Goal: Information Seeking & Learning: Learn about a topic

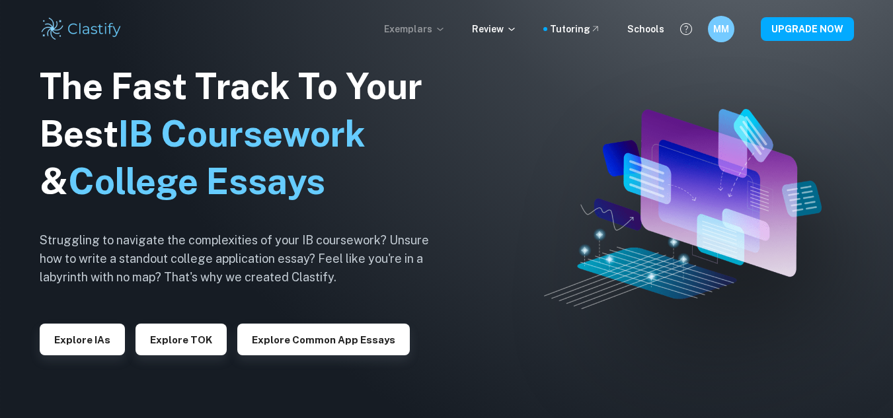
click at [445, 23] on p "Exemplars" at bounding box center [414, 29] width 61 height 15
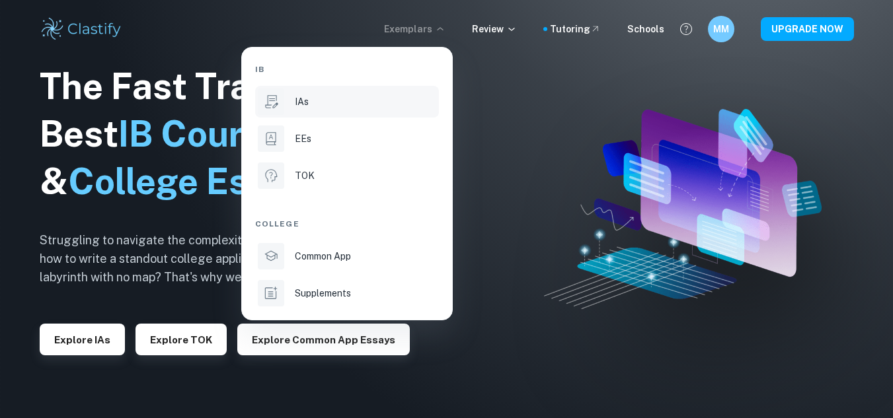
click at [299, 104] on p "IAs" at bounding box center [302, 102] width 14 height 15
click at [326, 105] on div "IAs" at bounding box center [365, 102] width 141 height 15
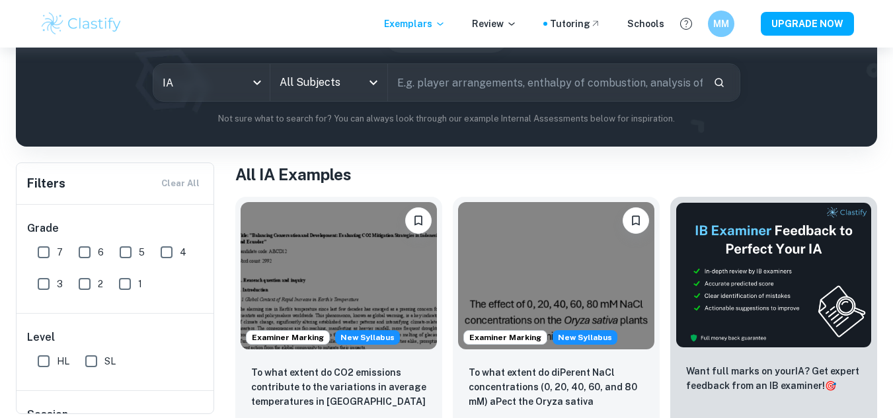
scroll to position [152, 0]
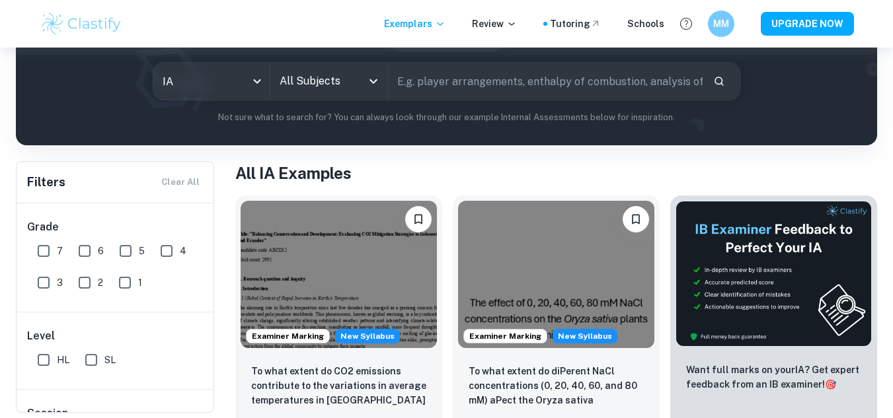
click at [360, 81] on input "All Subjects" at bounding box center [318, 81] width 85 height 25
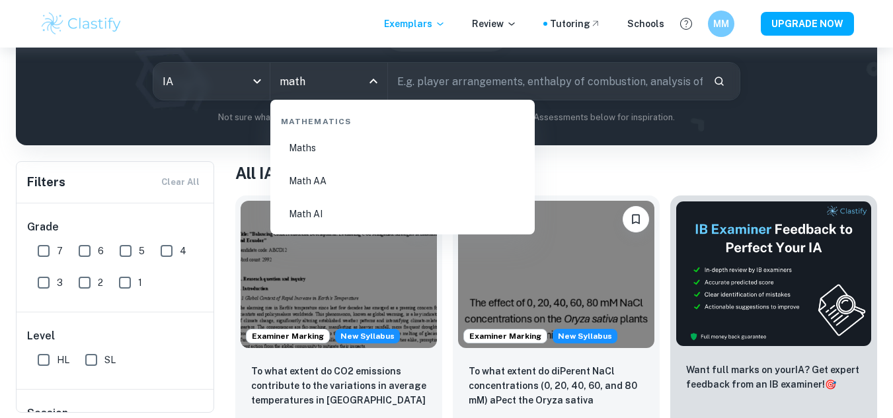
click at [303, 175] on li "Math AA" at bounding box center [403, 181] width 254 height 30
type input "Math AA"
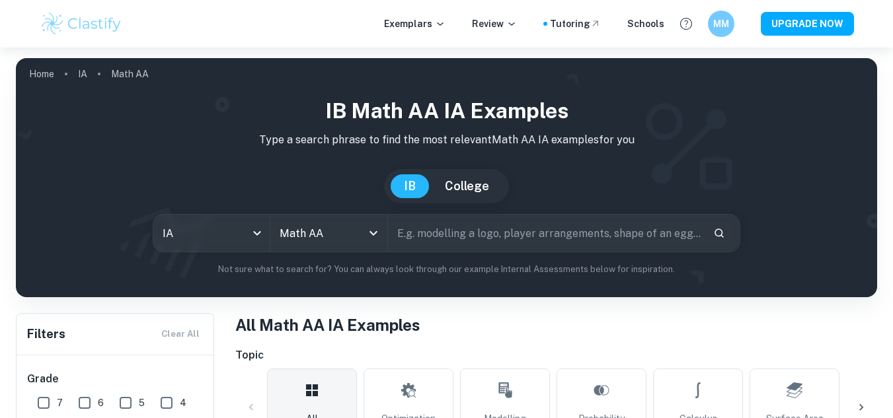
click at [436, 236] on input "text" at bounding box center [545, 233] width 315 height 37
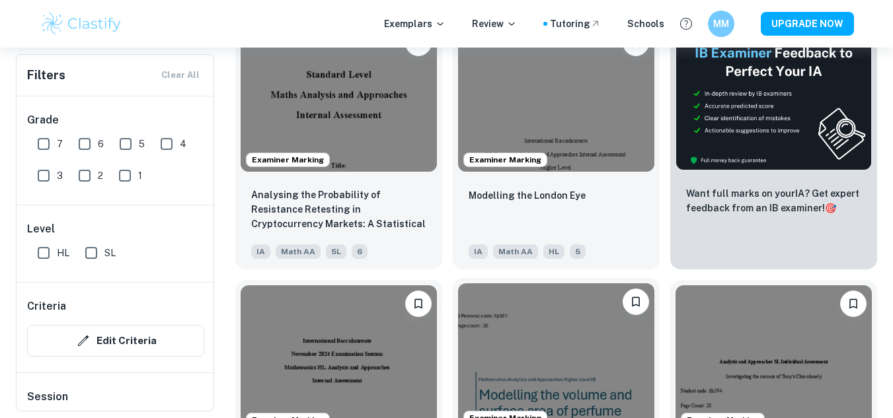
scroll to position [436, 0]
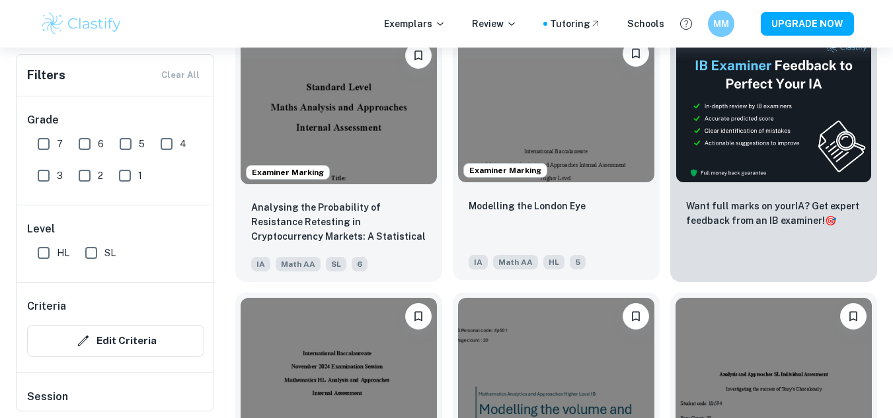
click at [575, 144] on img at bounding box center [556, 108] width 196 height 147
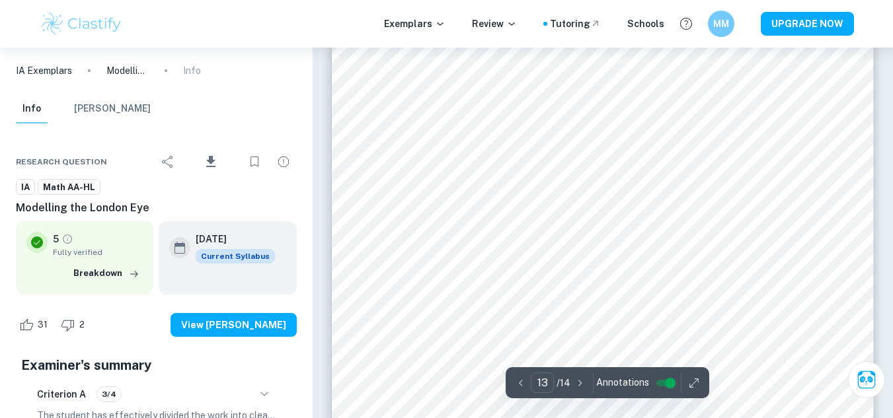
scroll to position [9670, 0]
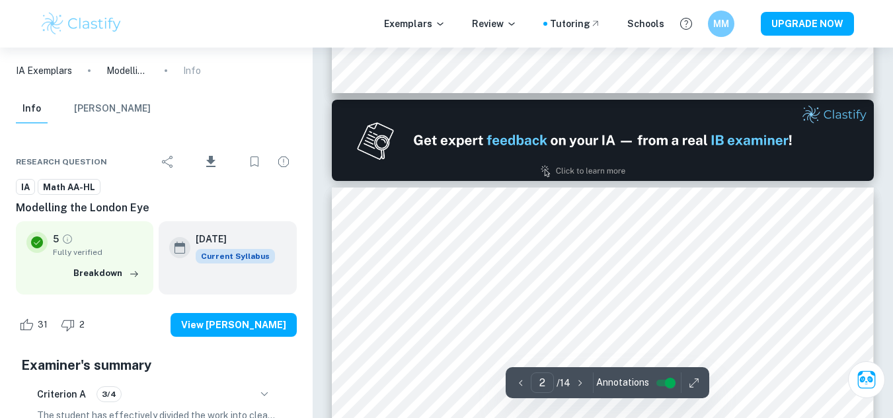
type input "1"
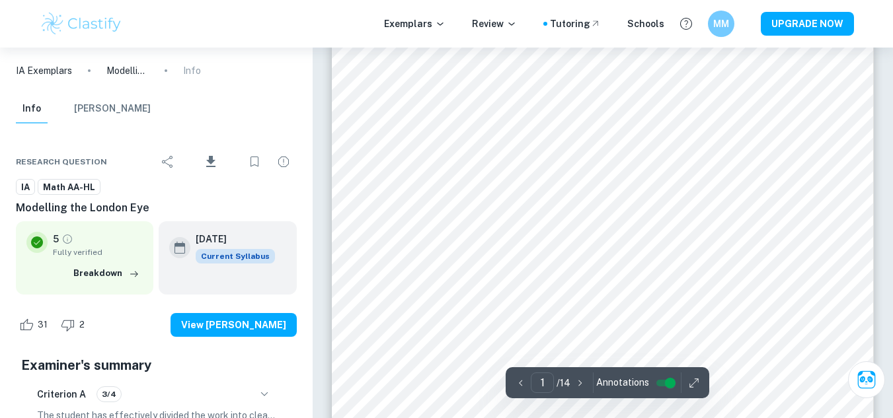
scroll to position [278, 0]
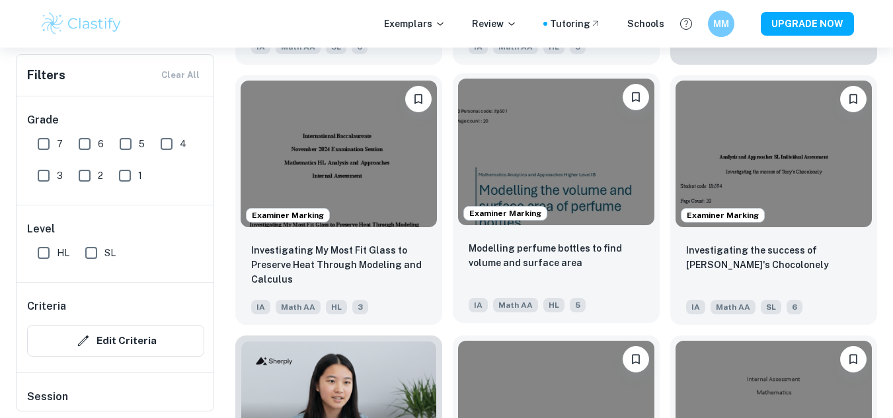
scroll to position [656, 0]
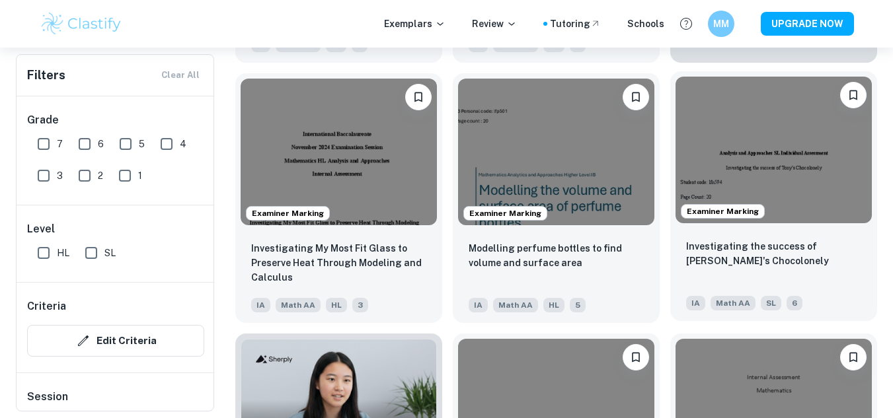
click at [754, 157] on img at bounding box center [773, 150] width 196 height 147
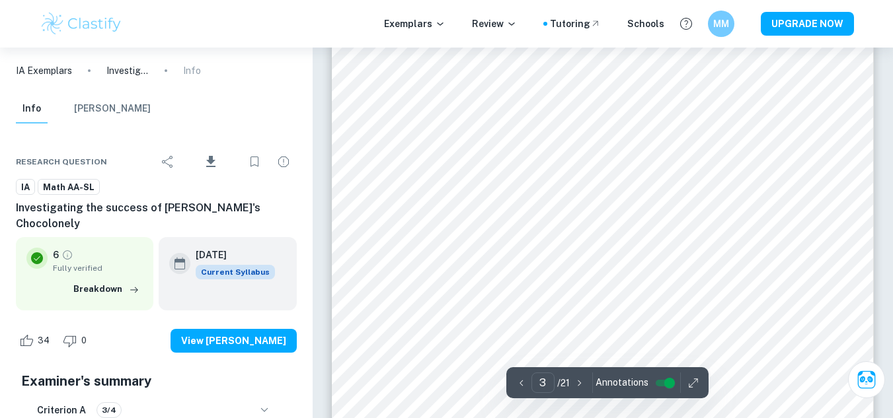
scroll to position [1957, 0]
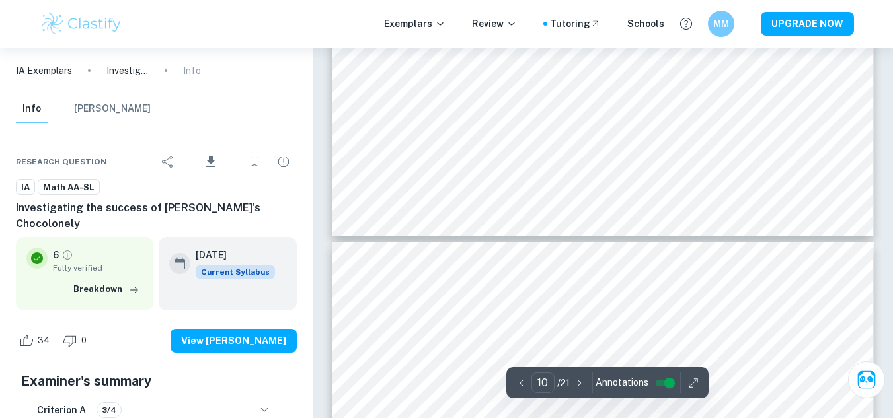
type input "11"
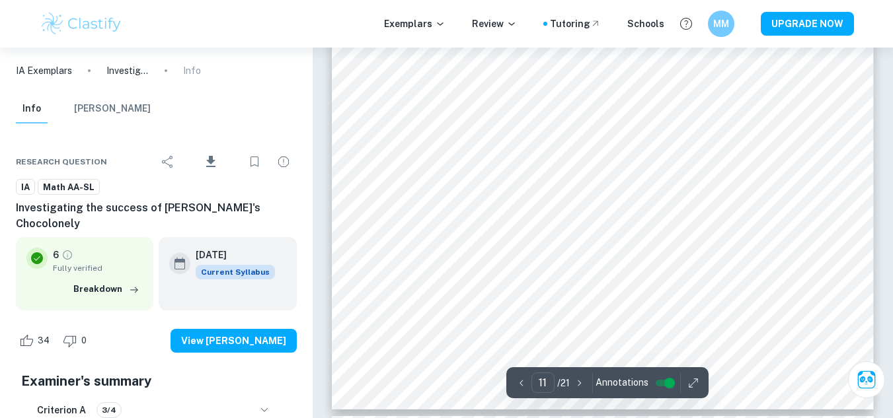
scroll to position [8407, 0]
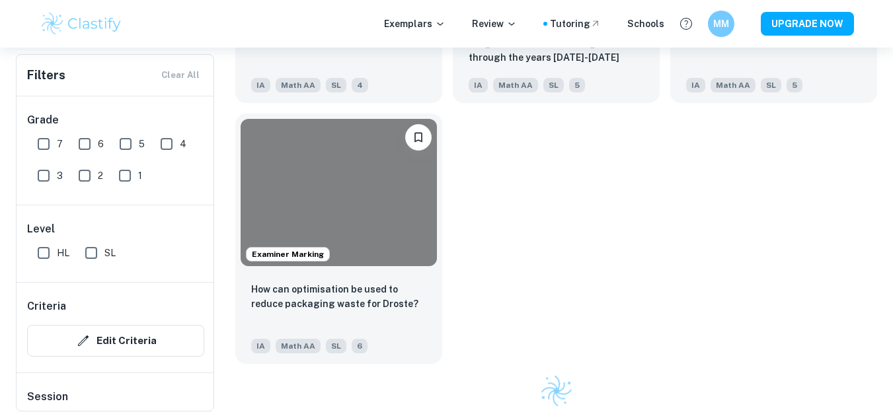
scroll to position [656, 0]
